Goal: Task Accomplishment & Management: Use online tool/utility

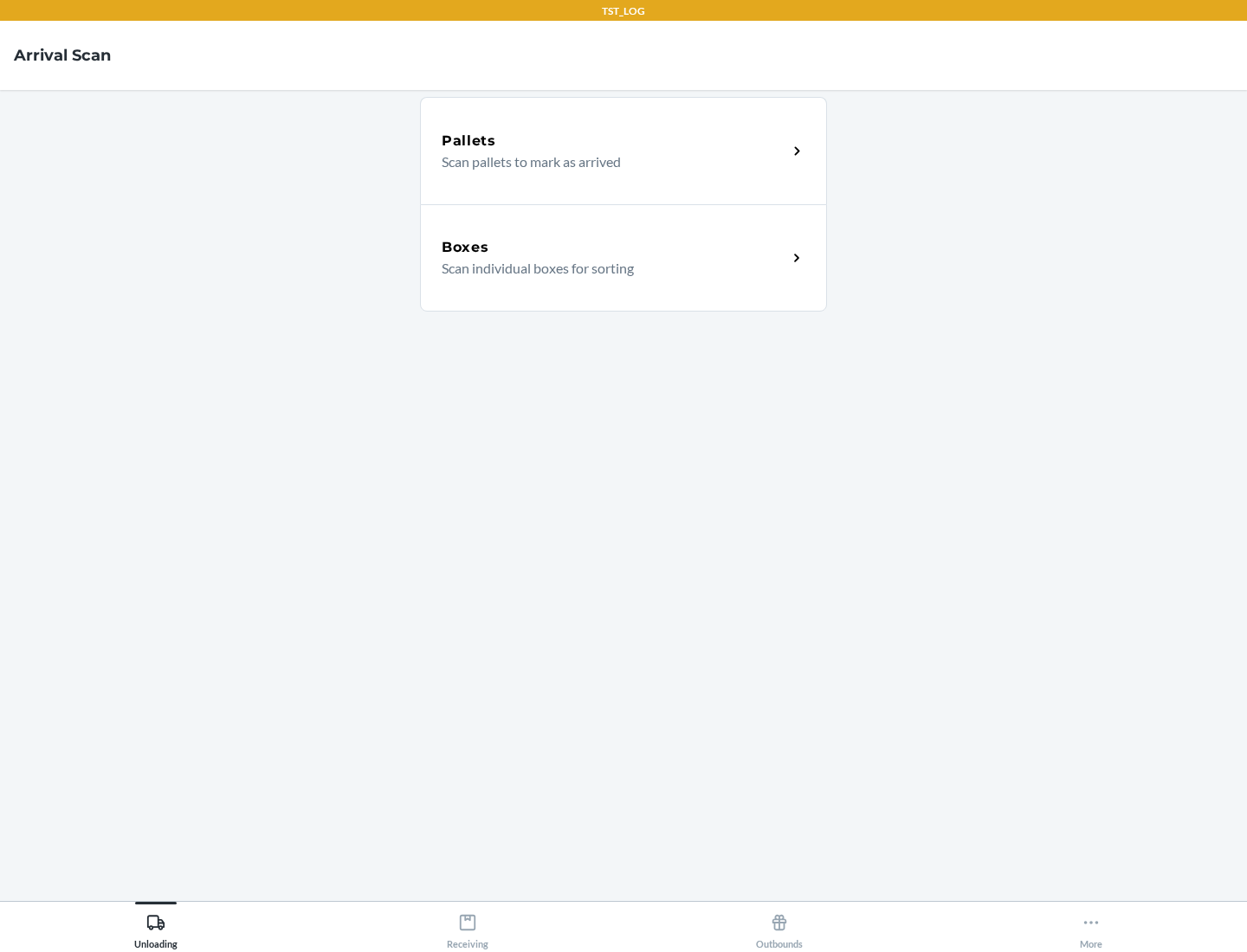
click at [614, 247] on div "Boxes" at bounding box center [614, 247] width 346 height 21
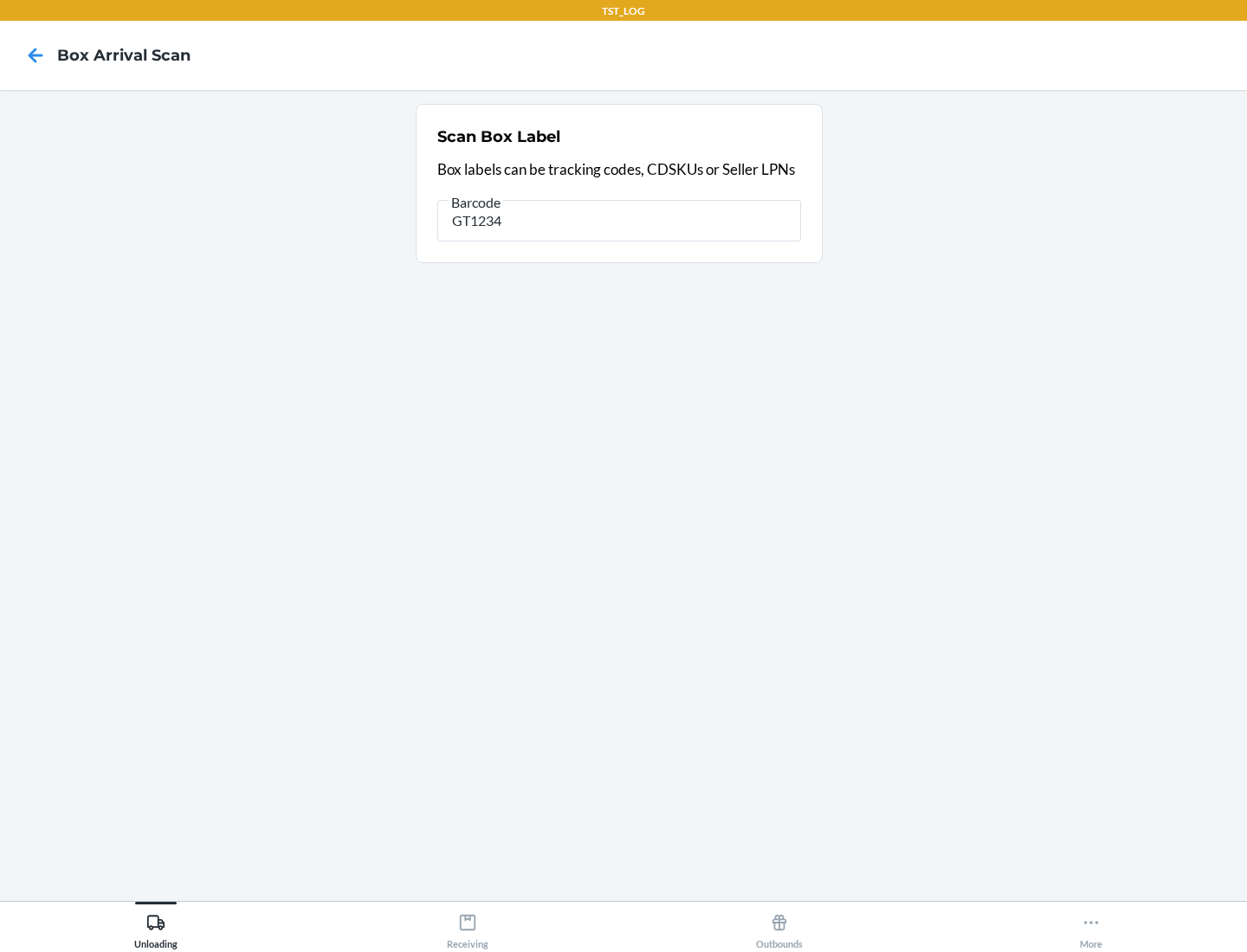
type input "GT1234"
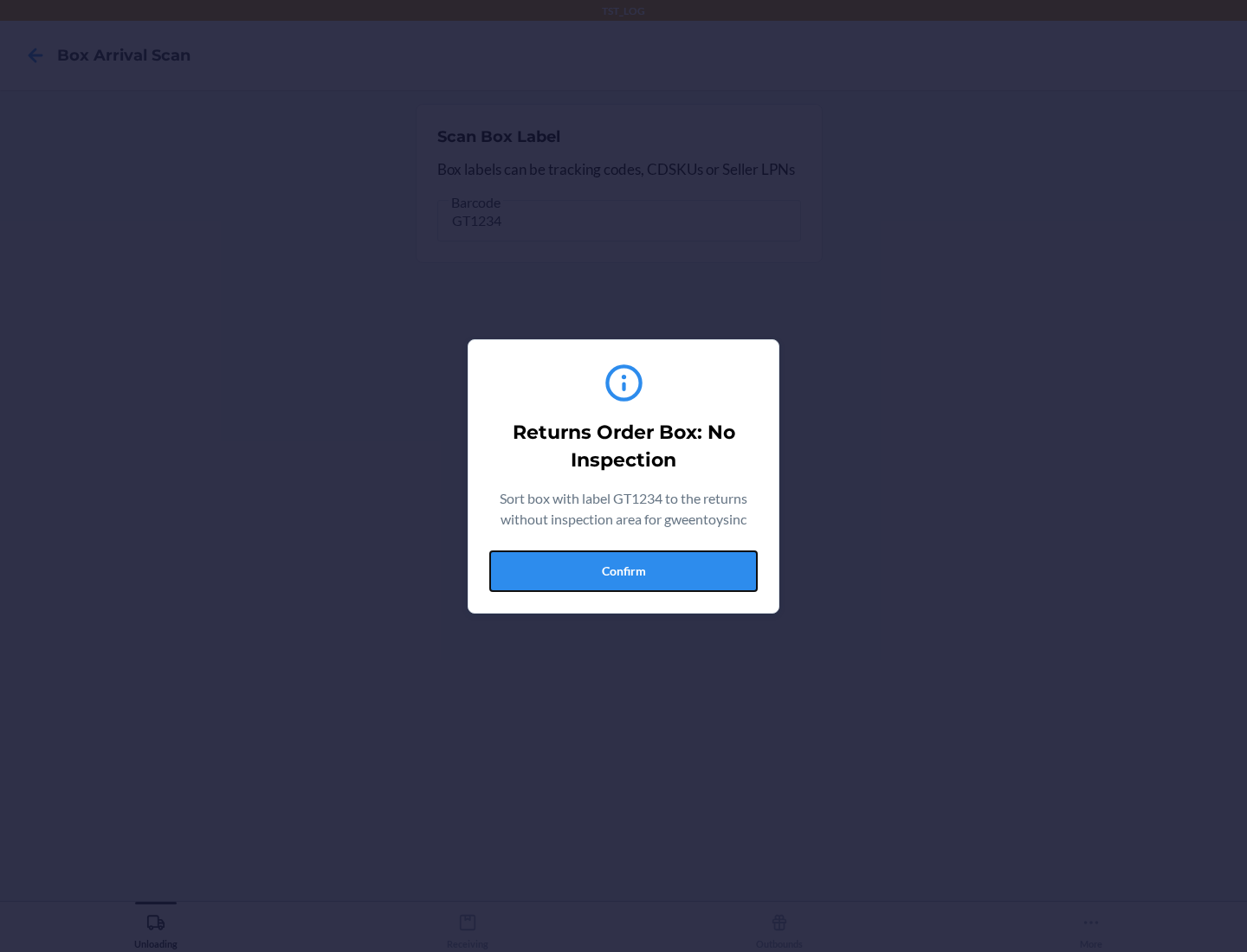
click at [623, 570] on button "Confirm" at bounding box center [623, 571] width 268 height 42
